Goal: Task Accomplishment & Management: Use online tool/utility

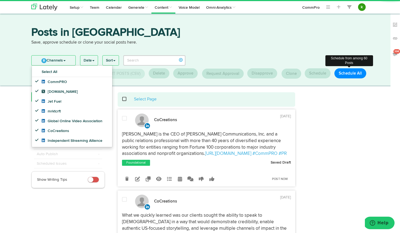
click at [358, 75] on button "Schedule All" at bounding box center [351, 73] width 32 height 10
select select "11"
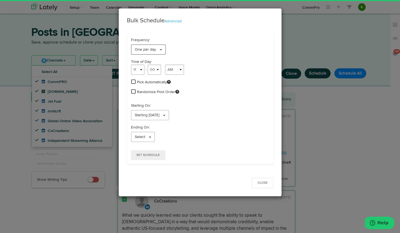
click at [153, 50] on span "One per day" at bounding box center [145, 50] width 21 height 4
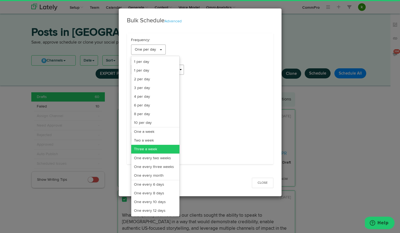
click at [157, 147] on link "Three a week" at bounding box center [155, 149] width 48 height 9
select select "11"
select select "3"
select select "PM"
select select "7"
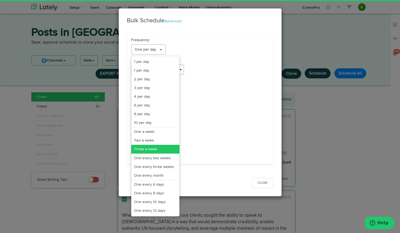
select select "PM"
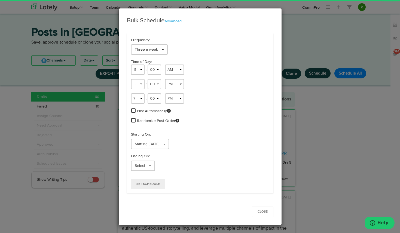
click at [132, 111] on span at bounding box center [133, 110] width 4 height 5
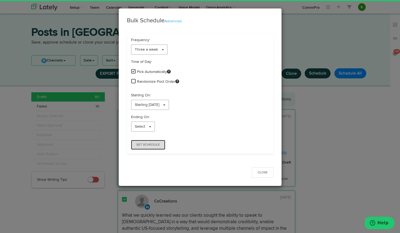
click at [153, 145] on span "Set Schedule" at bounding box center [148, 144] width 23 height 3
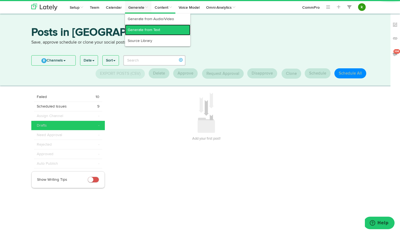
click at [142, 29] on link "Generate from Text" at bounding box center [157, 30] width 65 height 11
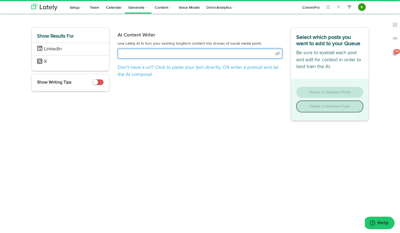
click at [156, 52] on input "text" at bounding box center [200, 54] width 165 height 10
select select "natural"
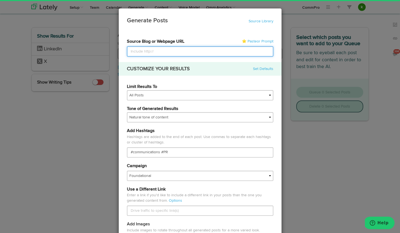
paste input "[URL][DOMAIN_NAME]"
type input "[URL][DOMAIN_NAME]"
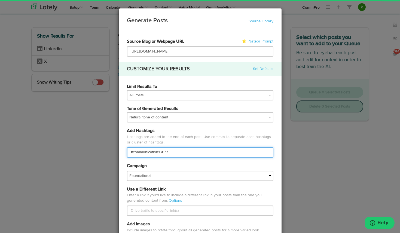
click at [144, 154] on input "#communications #PR" at bounding box center [200, 152] width 147 height 10
type input "#CommPRO #PR"
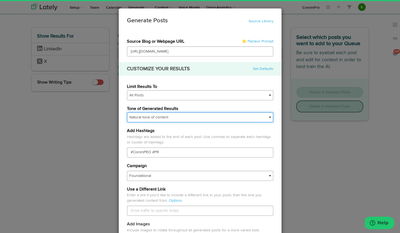
click at [161, 119] on select "My tone Official and professional Relaxed and conversational Light and humorous…" at bounding box center [200, 117] width 147 height 10
select select "professional"
click at [127, 112] on select "My tone Official and professional Relaxed and conversational Light and humorous…" at bounding box center [200, 117] width 147 height 10
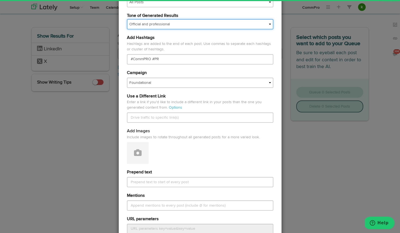
scroll to position [194, 0]
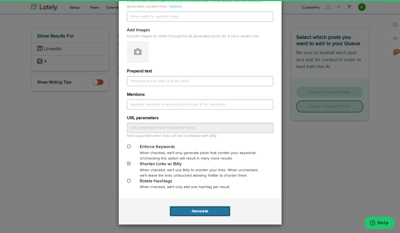
click at [201, 209] on button "Generate" at bounding box center [200, 211] width 61 height 10
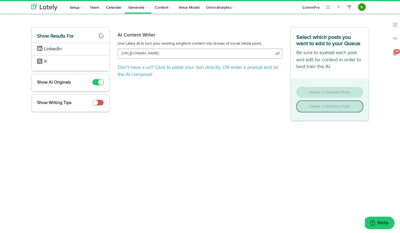
scroll to position [0, 13]
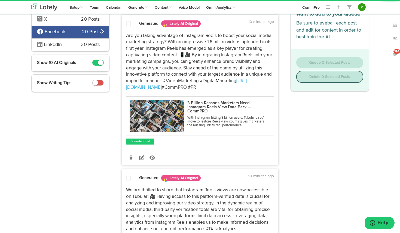
scroll to position [45, 0]
click at [129, 157] on icon at bounding box center [130, 158] width 3 height 4
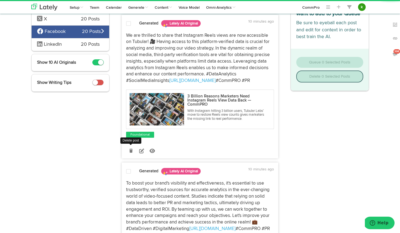
click at [131, 149] on icon at bounding box center [130, 151] width 3 height 4
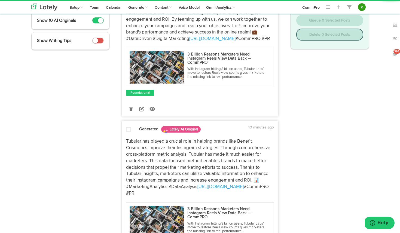
scroll to position [82, 0]
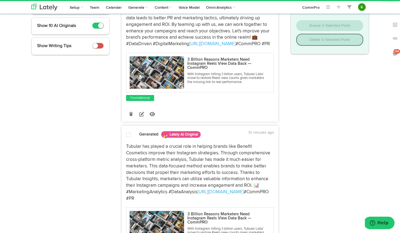
click at [131, 114] on icon at bounding box center [130, 114] width 3 height 4
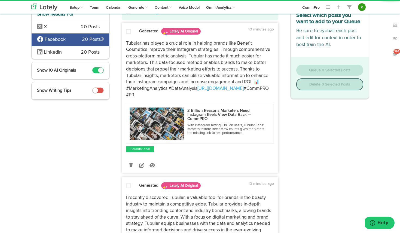
scroll to position [42, 0]
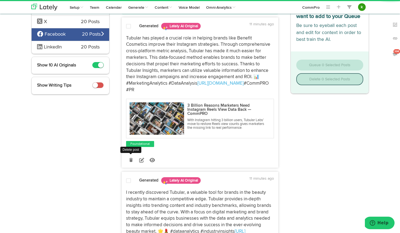
click at [130, 158] on icon at bounding box center [130, 160] width 3 height 4
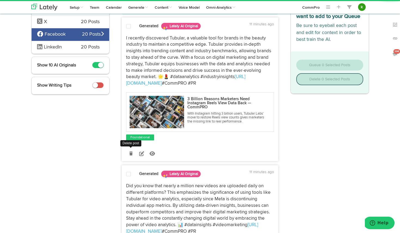
click at [130, 154] on icon at bounding box center [130, 154] width 3 height 4
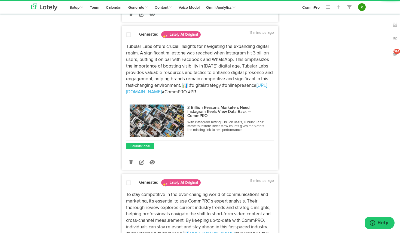
scroll to position [183, 0]
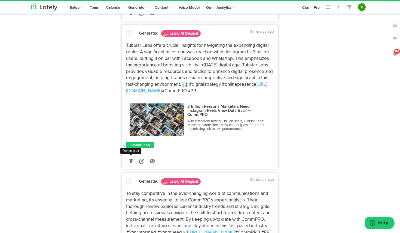
click at [130, 160] on icon at bounding box center [130, 161] width 3 height 4
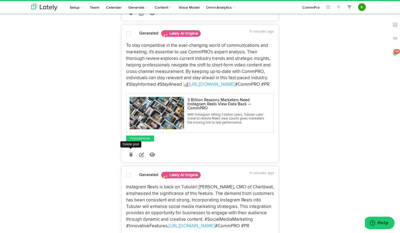
click at [131, 155] on icon at bounding box center [130, 155] width 3 height 4
